Goal: Information Seeking & Learning: Find specific page/section

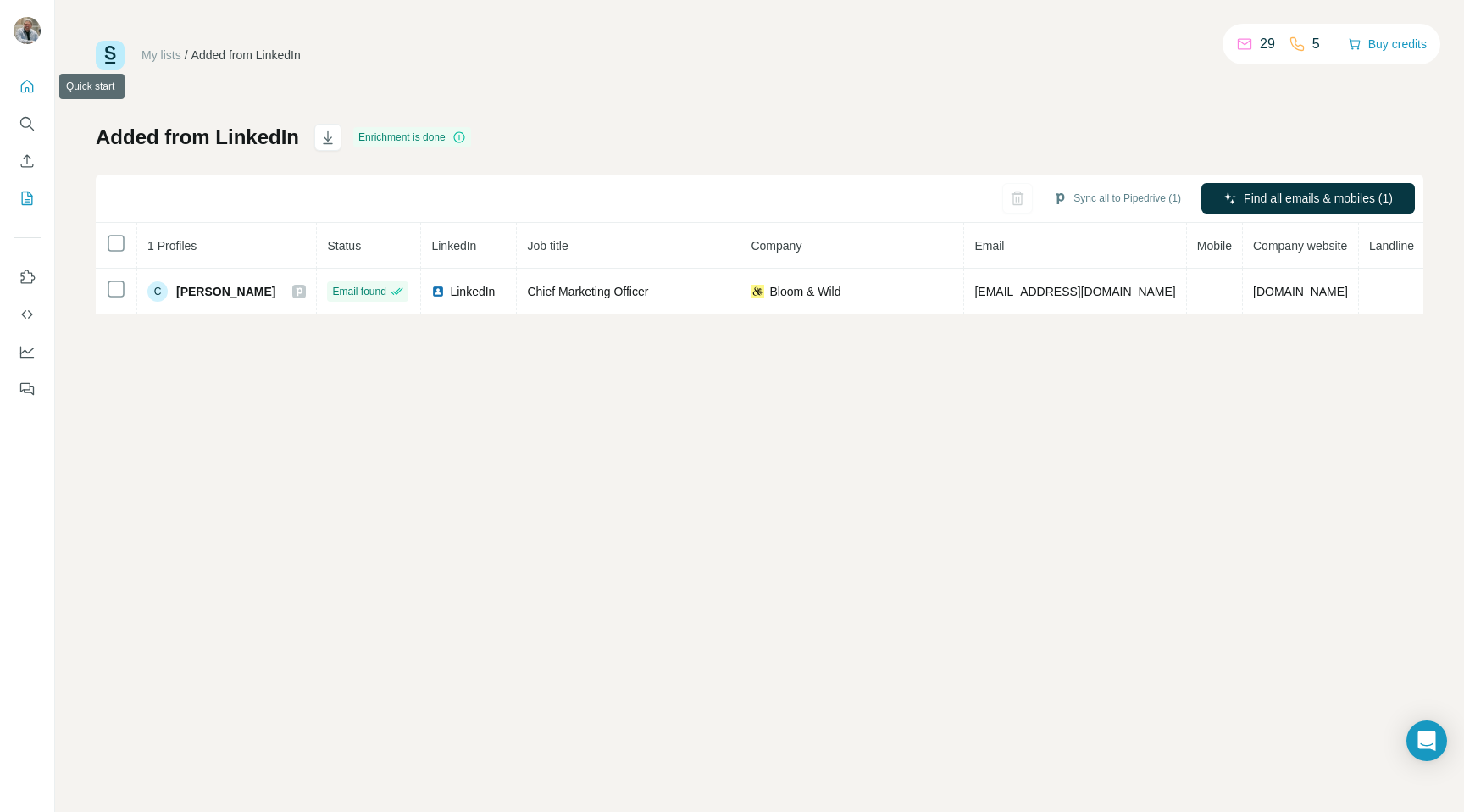
click at [34, 99] on button "Quick start" at bounding box center [27, 86] width 27 height 31
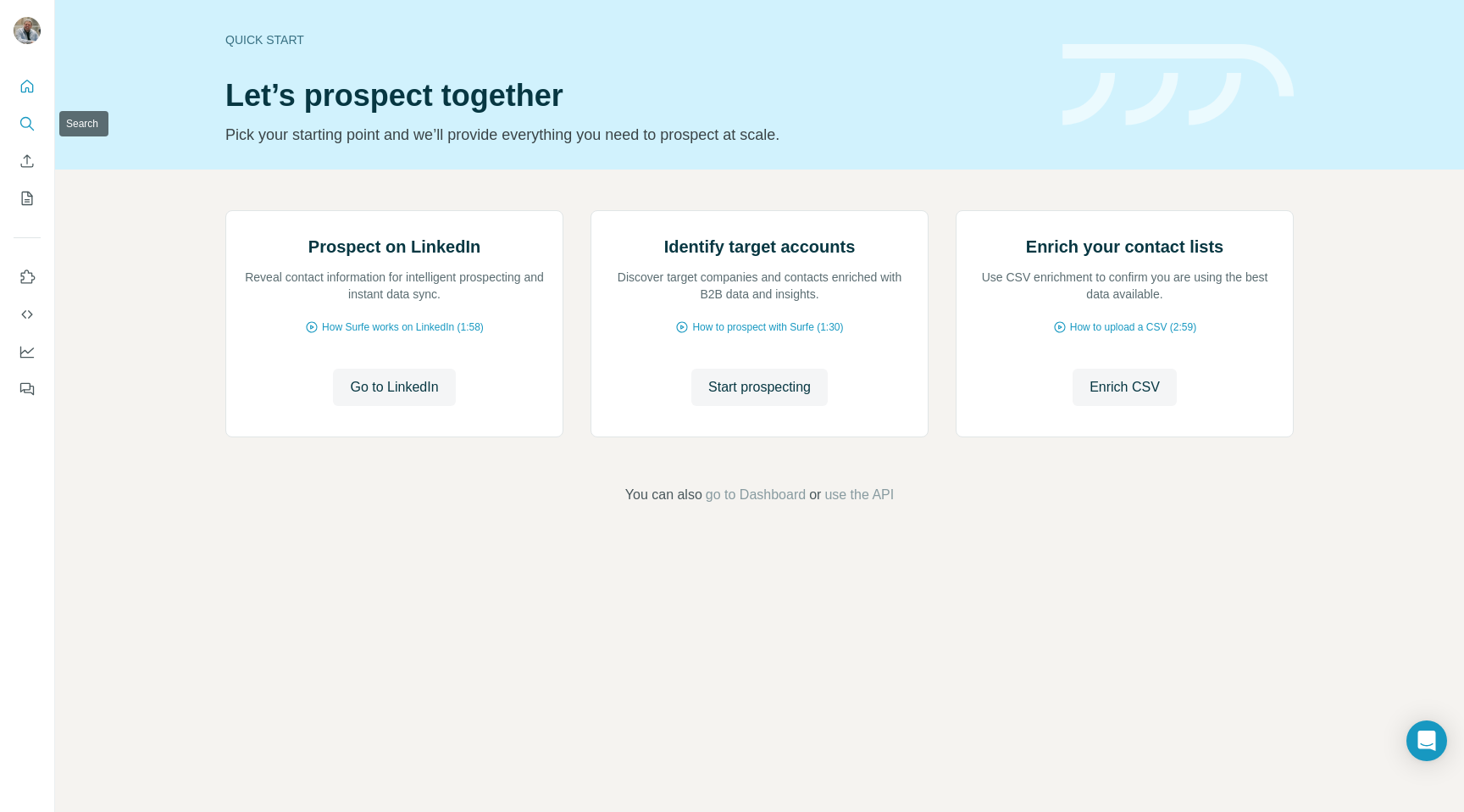
click at [29, 122] on icon "Search" at bounding box center [27, 124] width 17 height 17
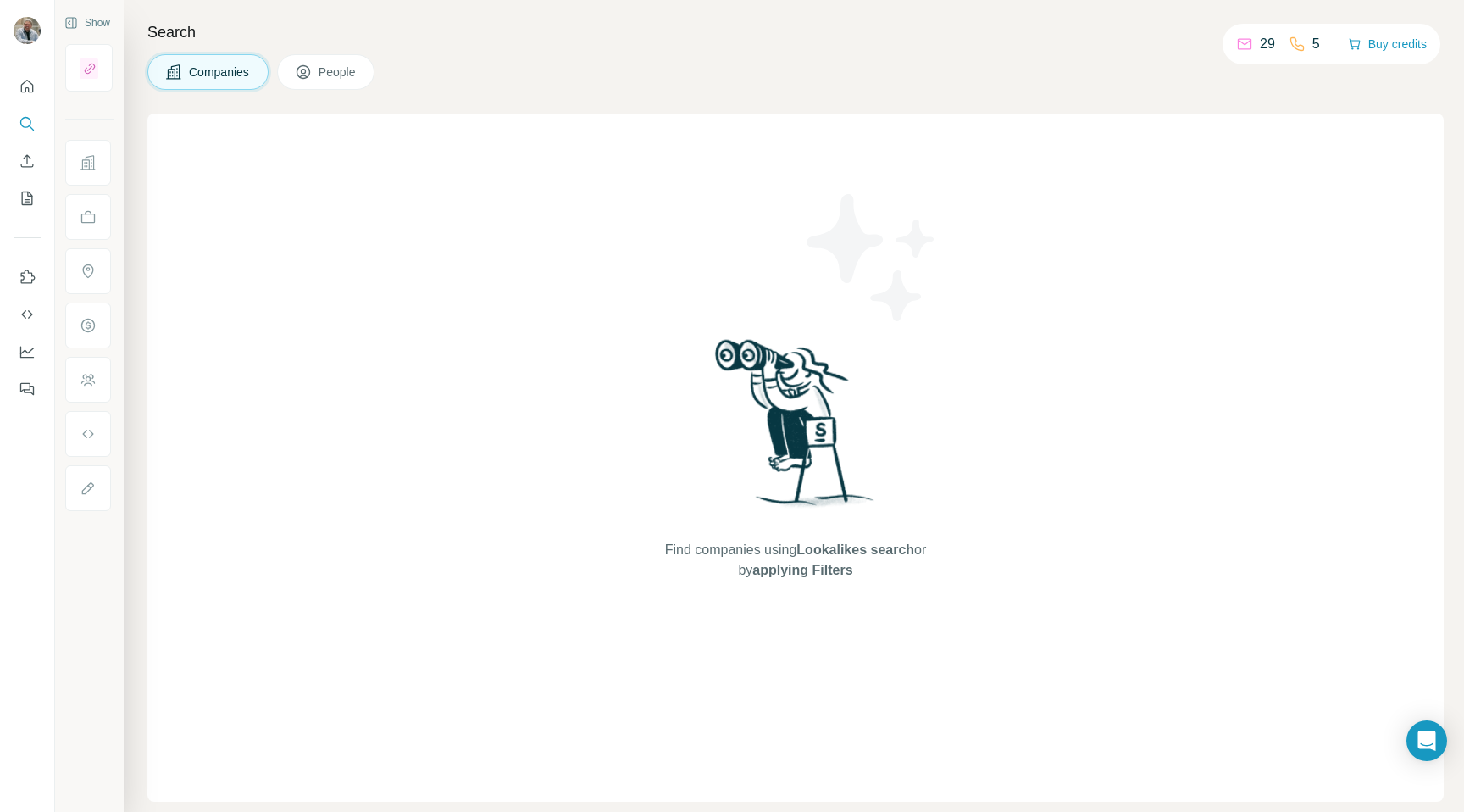
click at [305, 59] on button "People" at bounding box center [326, 72] width 99 height 35
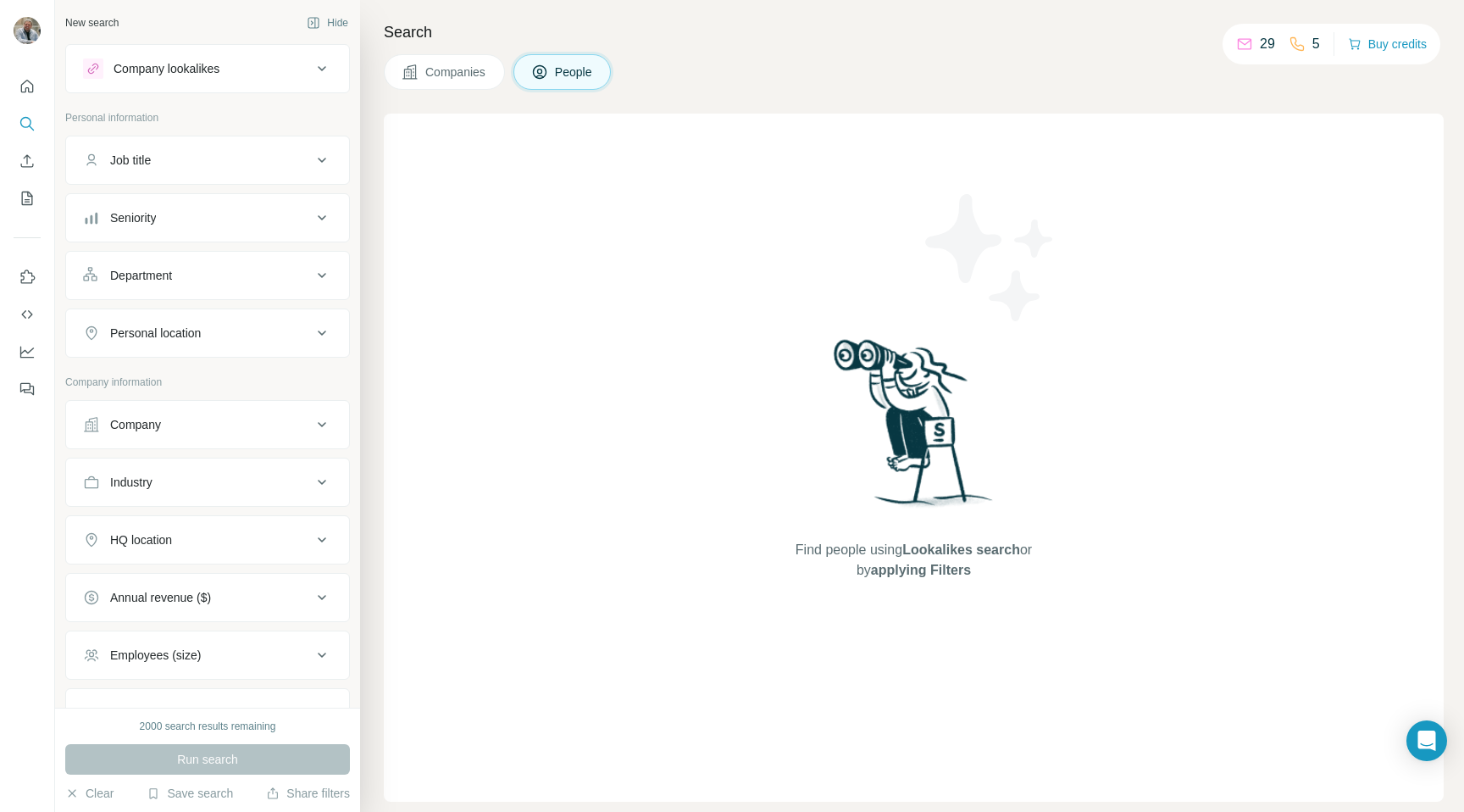
click at [255, 163] on div "Job title" at bounding box center [197, 160] width 229 height 17
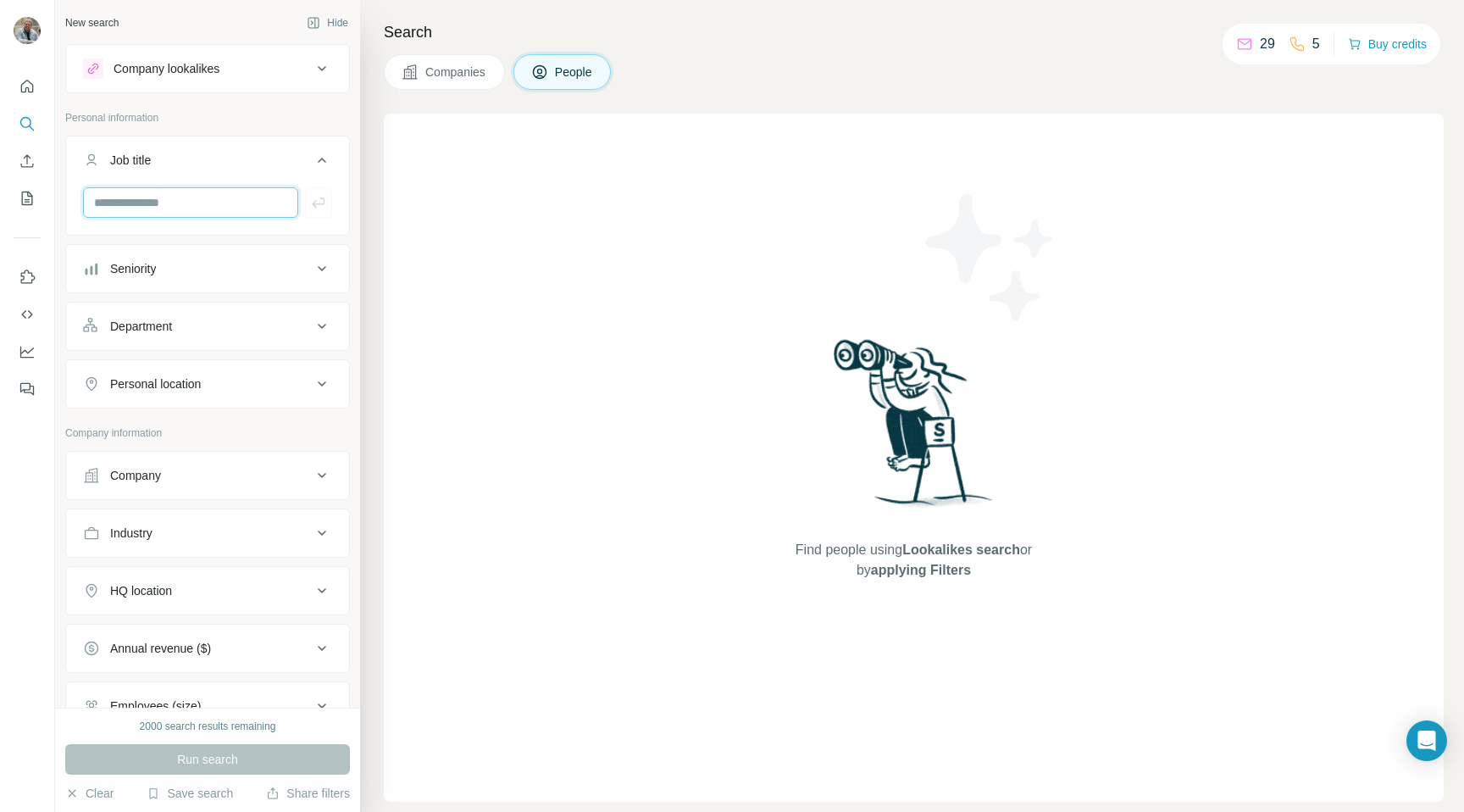
click at [217, 214] on input "text" at bounding box center [191, 203] width 215 height 31
type input "*********"
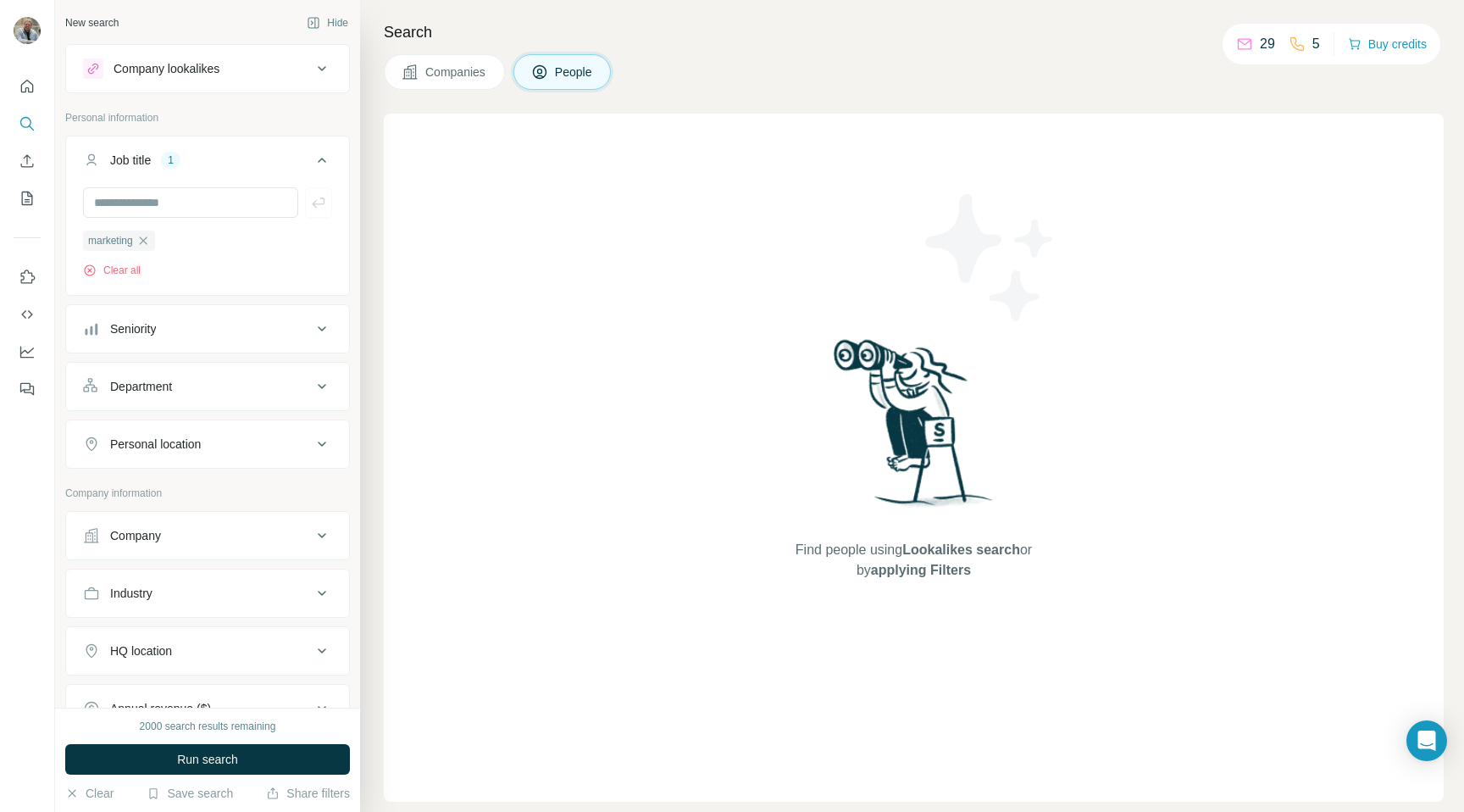
click at [255, 333] on div "Seniority" at bounding box center [197, 329] width 229 height 17
click at [256, 332] on div "Seniority" at bounding box center [197, 329] width 229 height 17
